Goal: Task Accomplishment & Management: Use online tool/utility

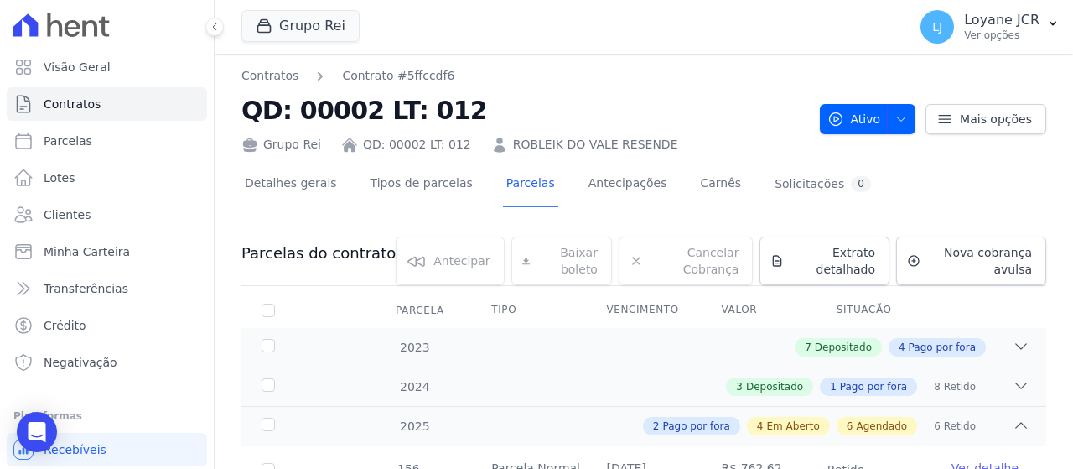
click at [62, 212] on span "Clientes" at bounding box center [67, 214] width 47 height 17
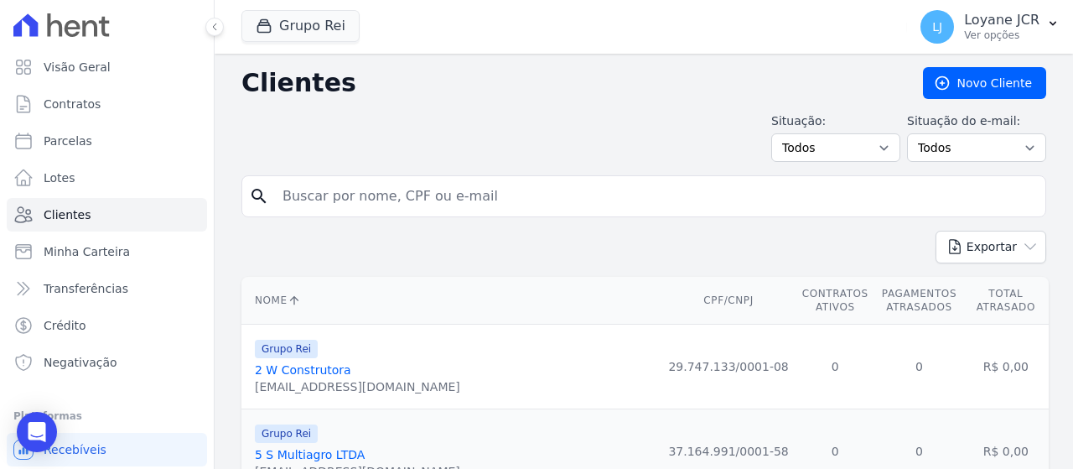
click at [335, 194] on input "search" at bounding box center [655, 196] width 766 height 34
paste input "[PERSON_NAME] [PERSON_NAME]"
type input "[PERSON_NAME] [PERSON_NAME]"
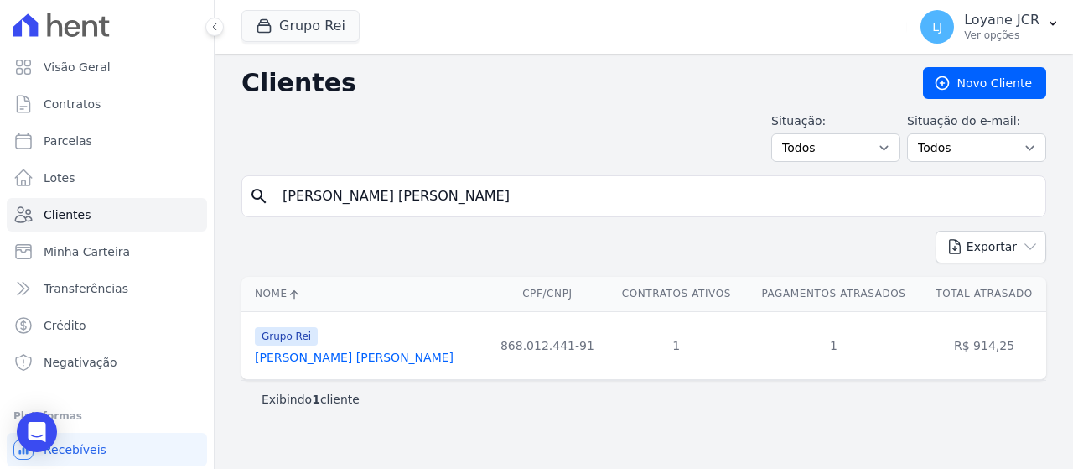
click at [332, 353] on link "[PERSON_NAME] [PERSON_NAME]" at bounding box center [354, 356] width 199 height 13
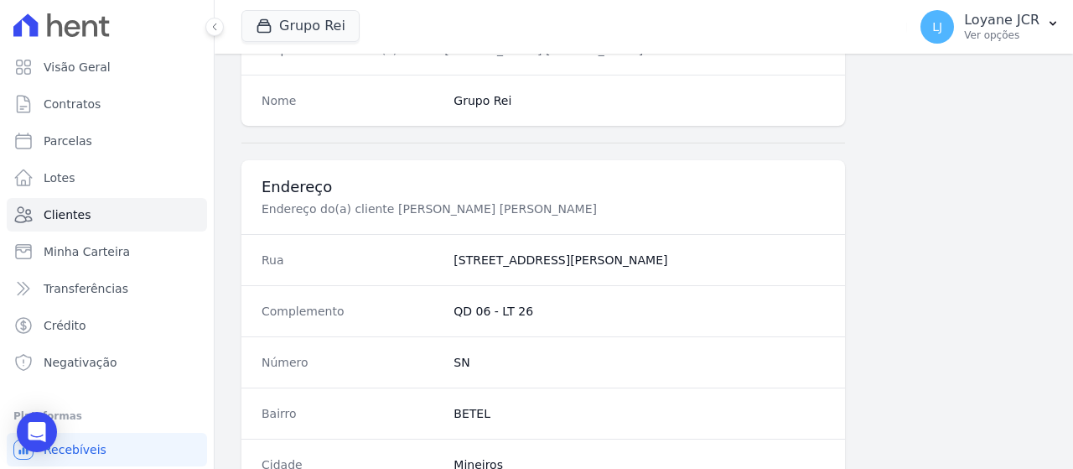
scroll to position [1182, 0]
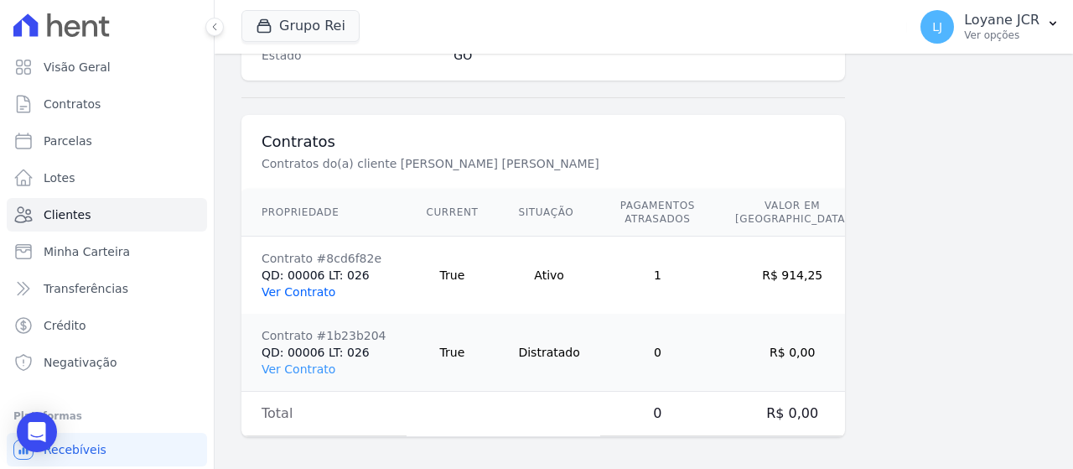
click at [314, 291] on link "Ver Contrato" at bounding box center [299, 291] width 74 height 13
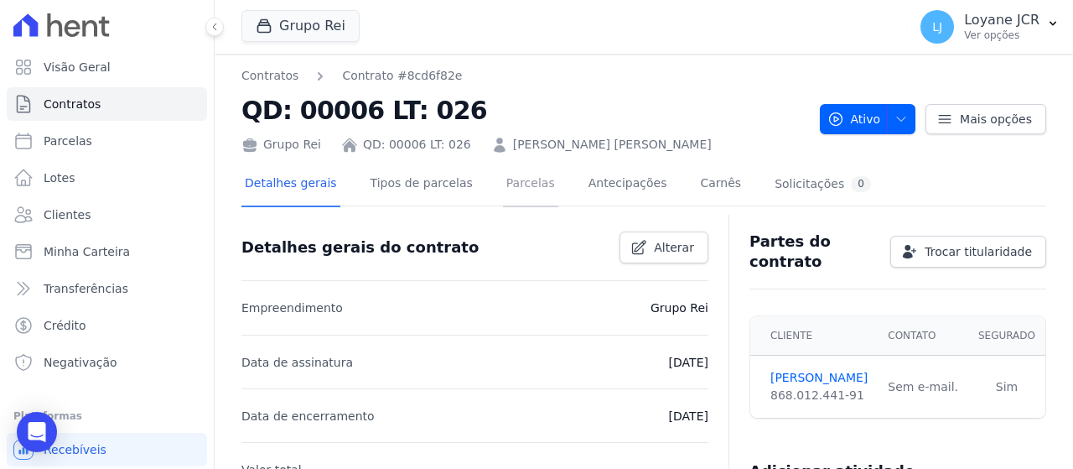
click at [503, 186] on link "Parcelas" at bounding box center [530, 185] width 55 height 44
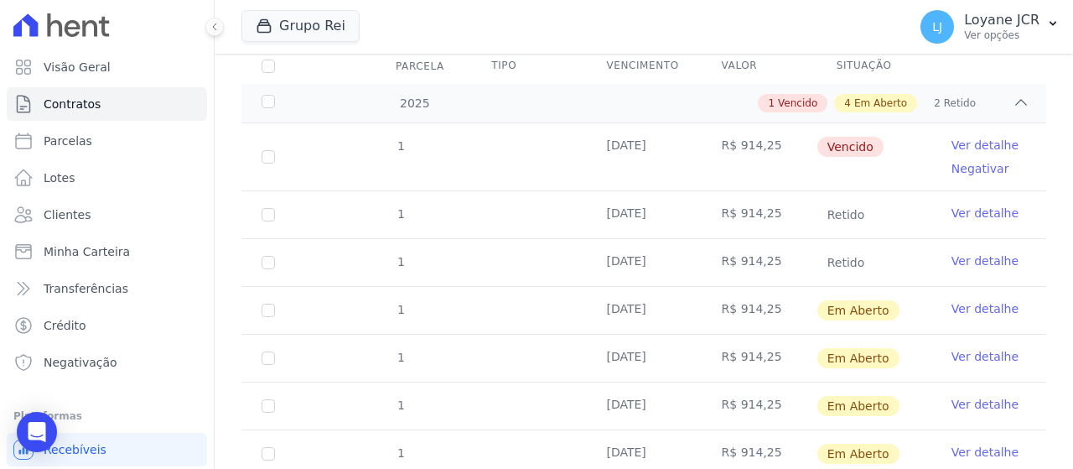
scroll to position [251, 0]
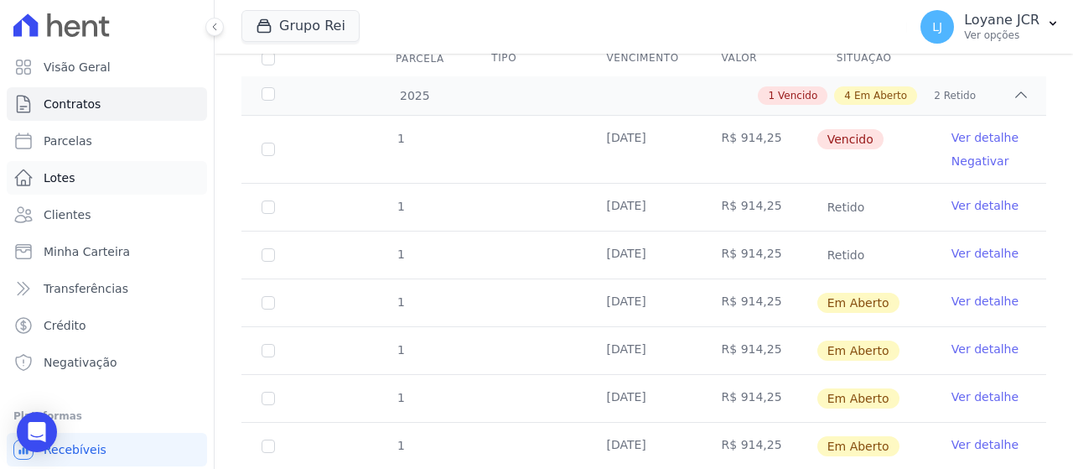
click at [87, 190] on link "Lotes" at bounding box center [107, 178] width 200 height 34
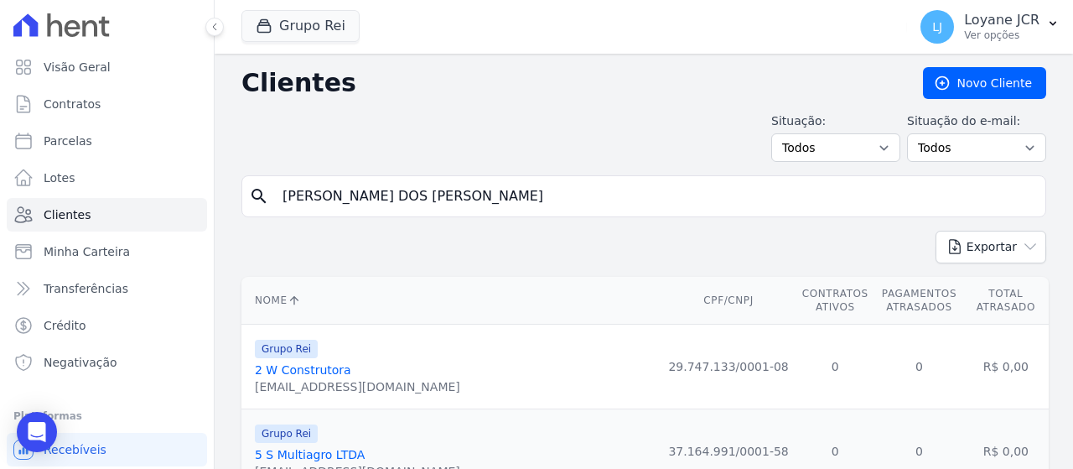
type input "SEBASTIAO VICENTE DOS SANTOS"
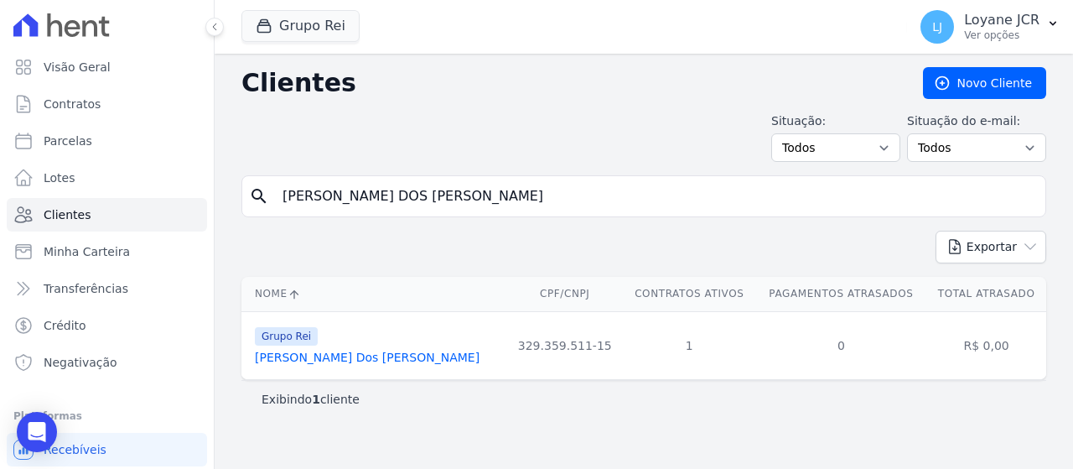
click at [305, 350] on link "Sebastiao Vicente Dos Santos" at bounding box center [367, 356] width 225 height 13
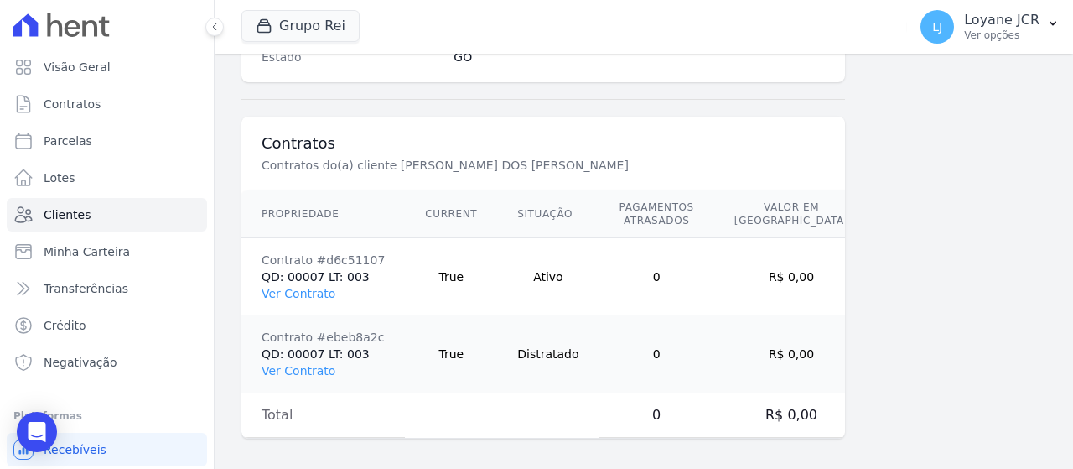
scroll to position [1182, 0]
click at [298, 285] on link "Ver Contrato" at bounding box center [299, 291] width 74 height 13
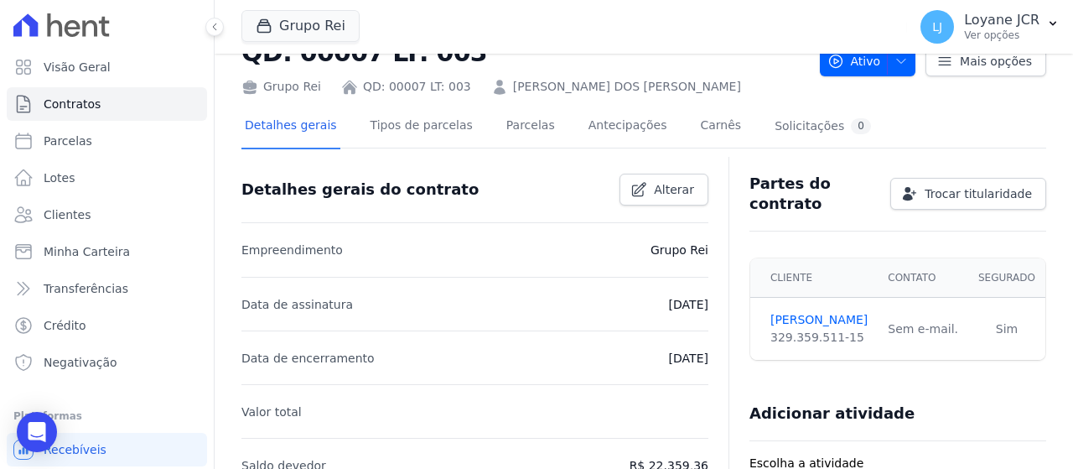
scroll to position [84, 0]
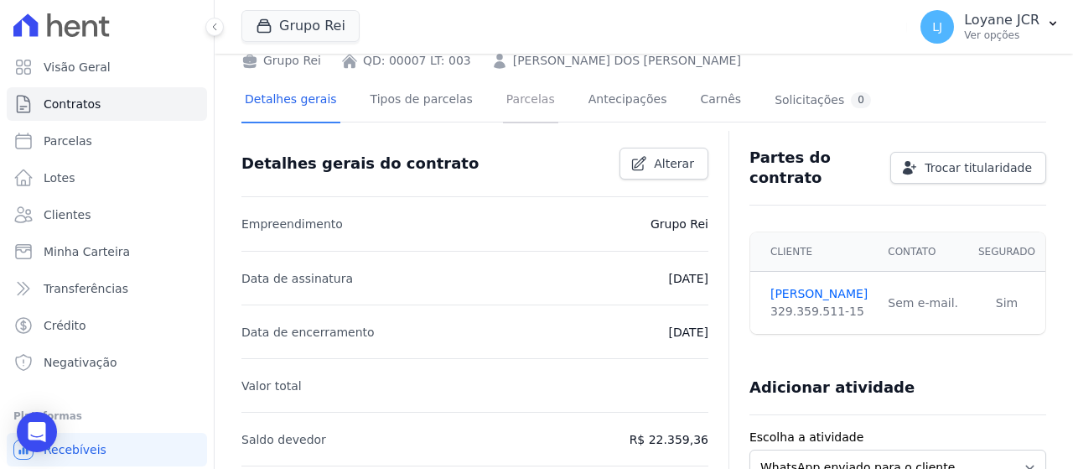
click at [503, 112] on link "Parcelas" at bounding box center [530, 101] width 55 height 44
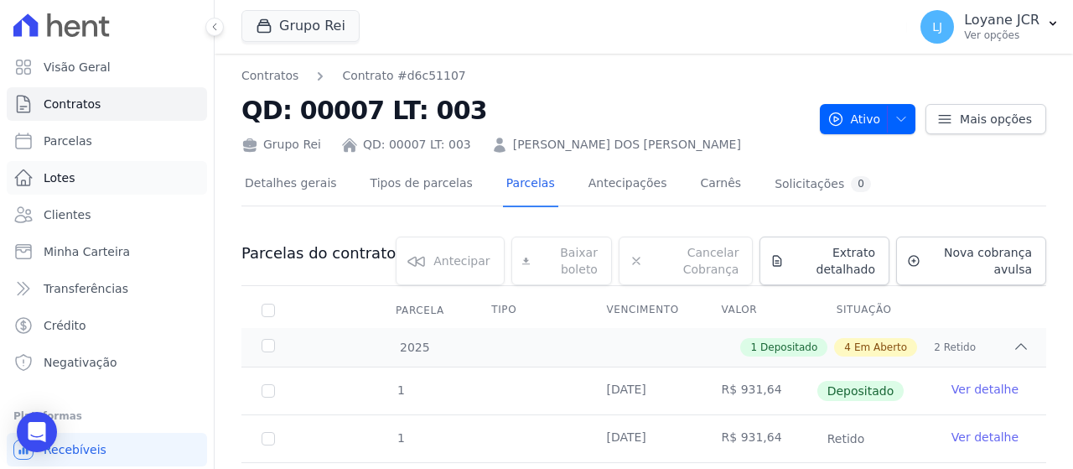
click at [156, 176] on link "Lotes" at bounding box center [107, 178] width 200 height 34
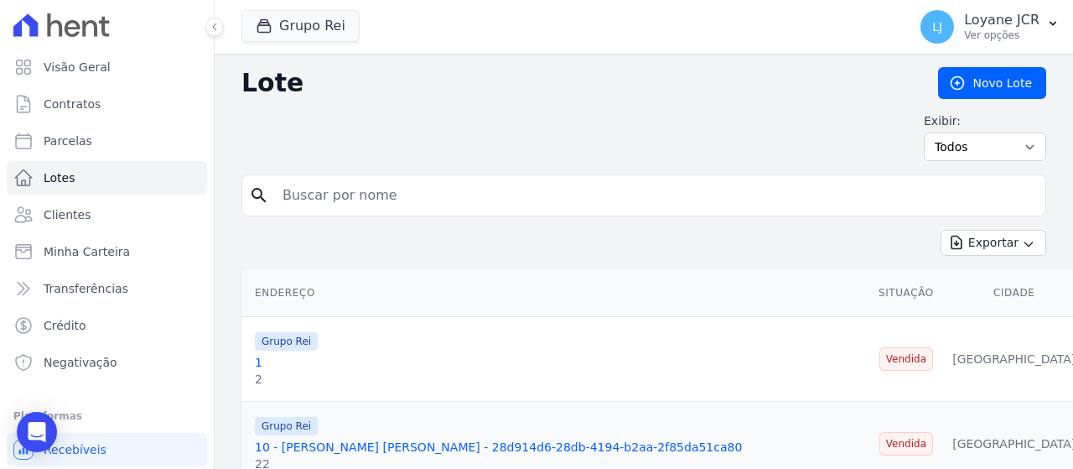
click at [557, 184] on input "search" at bounding box center [655, 196] width 766 height 34
paste input "BRUNO BORGES MARTINS"
type input "BRUNO BORGES MARTINS"
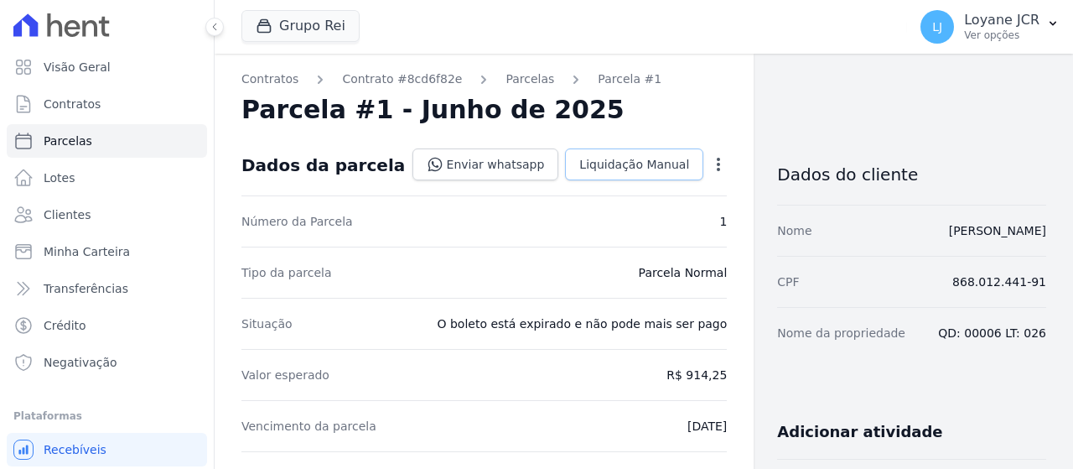
click at [613, 162] on span "Liquidação Manual" at bounding box center [634, 164] width 110 height 17
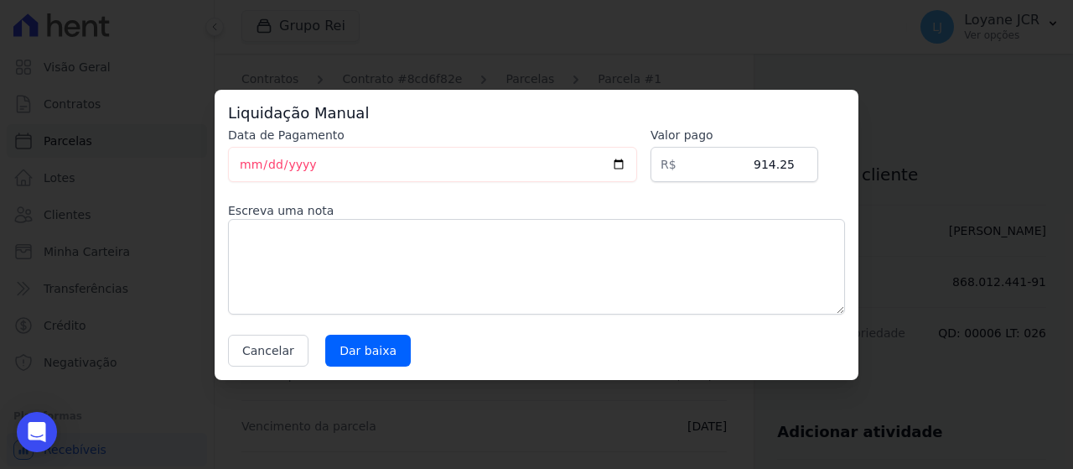
click at [475, 185] on div "Data de Pagamento [DATE] [GEOGRAPHIC_DATA] R$ 914.25 Escreva uma nota Cancelar …" at bounding box center [536, 247] width 617 height 240
click at [444, 172] on input "[DATE]" at bounding box center [432, 164] width 409 height 35
type input "[DATE]"
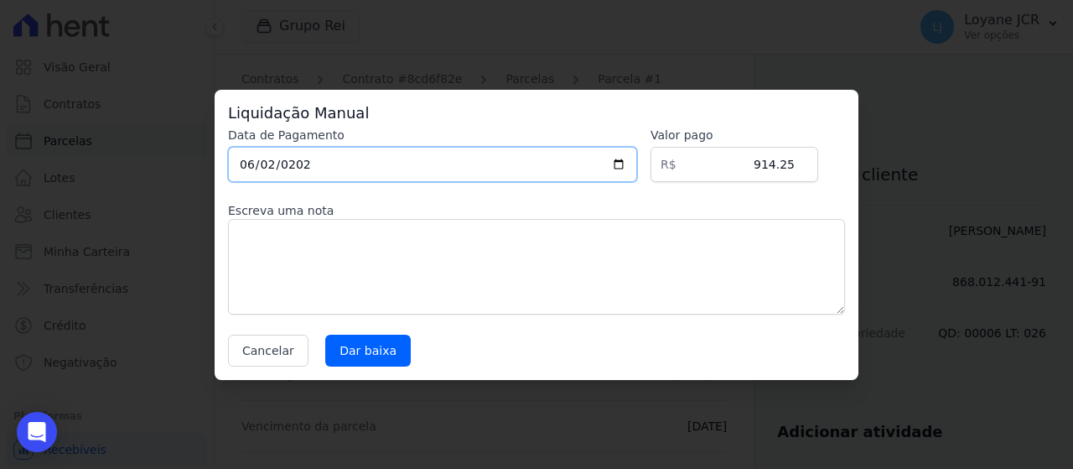
type input "[DATE]"
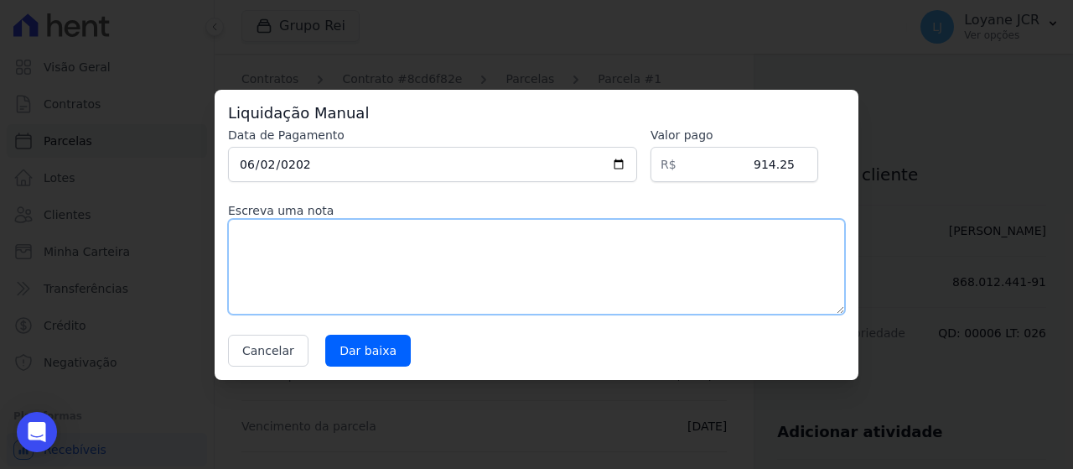
drag, startPoint x: 419, startPoint y: 252, endPoint x: 412, endPoint y: 235, distance: 18.8
click at [419, 247] on textarea at bounding box center [536, 267] width 617 height 96
type textarea "PAGO POR FORA"
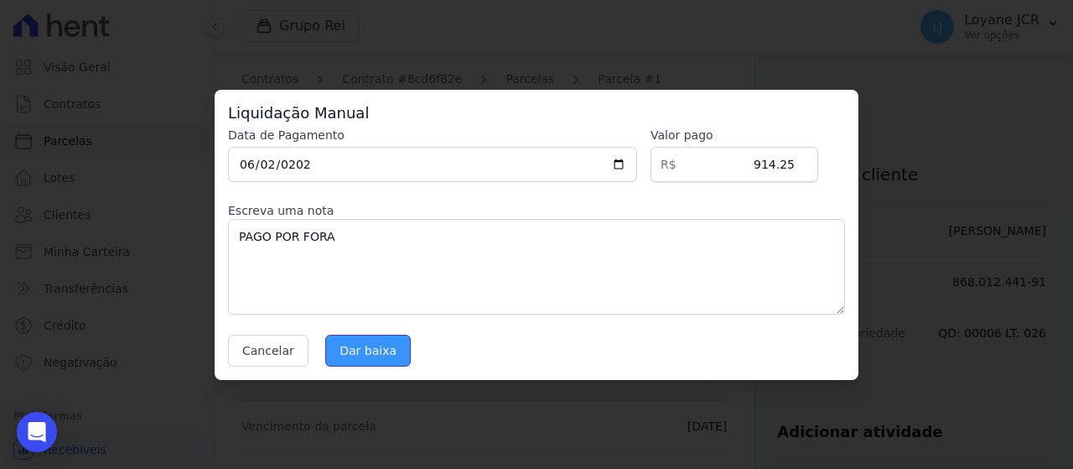
click at [374, 355] on input "Dar baixa" at bounding box center [367, 350] width 85 height 32
